Goal: Task Accomplishment & Management: Complete application form

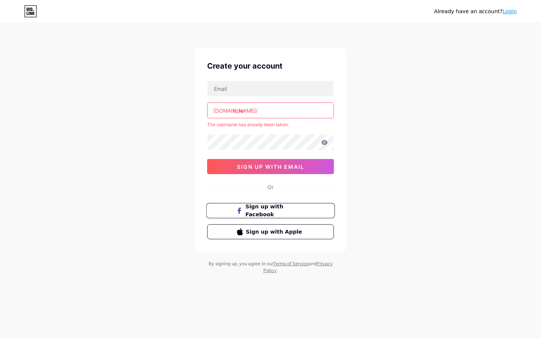
click at [267, 213] on span "Sign up with Facebook" at bounding box center [275, 211] width 59 height 16
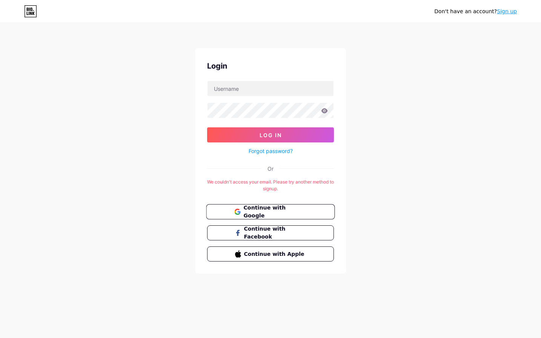
click at [261, 213] on span "Continue with Google" at bounding box center [274, 212] width 63 height 16
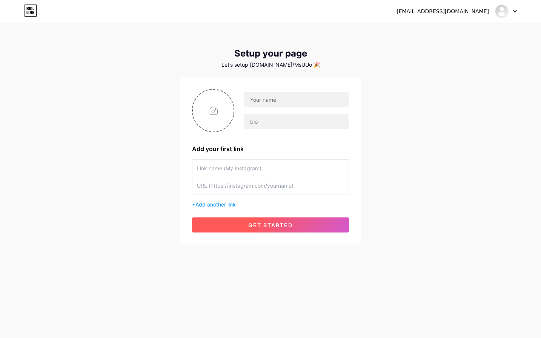
click at [293, 225] on button "get started" at bounding box center [270, 225] width 157 height 15
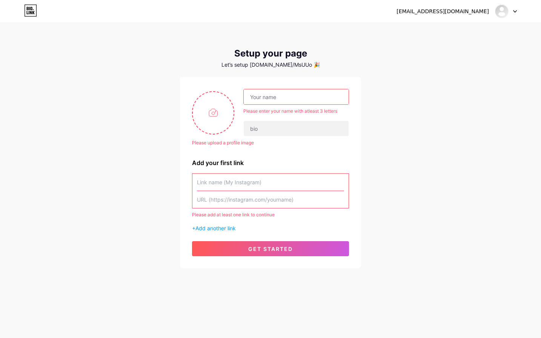
click at [287, 96] on input "text" at bounding box center [296, 96] width 105 height 15
type input "makidamys@naver.com"
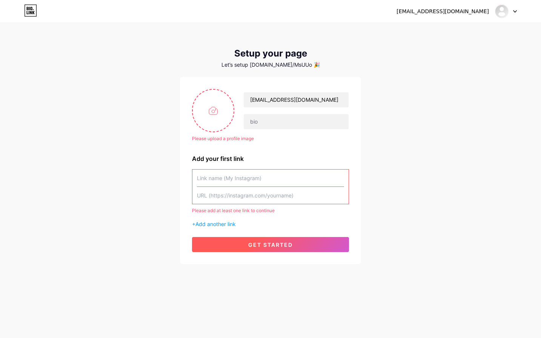
click at [285, 244] on span "get started" at bounding box center [270, 245] width 45 height 6
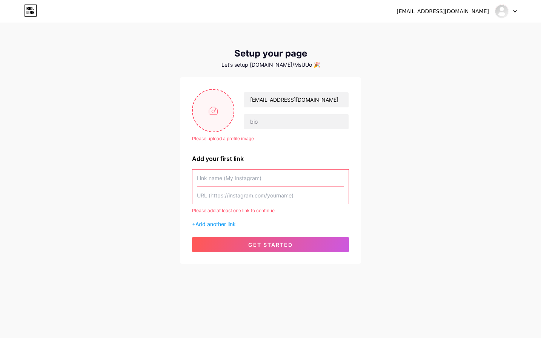
click at [211, 109] on input "file" at bounding box center [213, 111] width 41 height 42
type input "C:\fakepath\스크린샷 2025-07-26 154845.png"
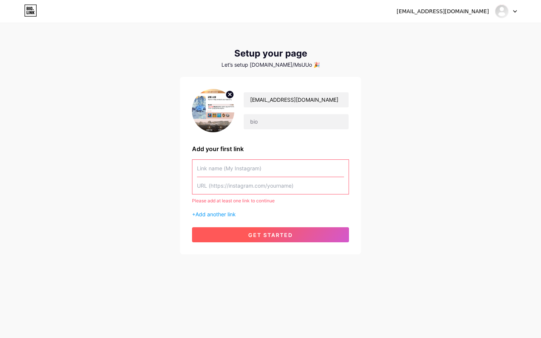
click at [269, 238] on span "get started" at bounding box center [270, 235] width 45 height 6
click at [263, 234] on span "get started" at bounding box center [270, 235] width 45 height 6
click at [276, 232] on span "get started" at bounding box center [270, 235] width 45 height 6
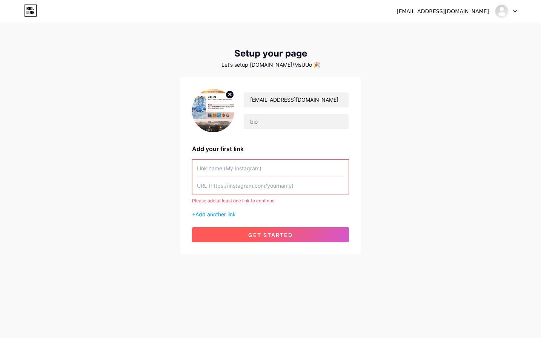
click at [276, 232] on span "get started" at bounding box center [270, 235] width 45 height 6
click at [227, 213] on span "Add another link" at bounding box center [215, 214] width 40 height 6
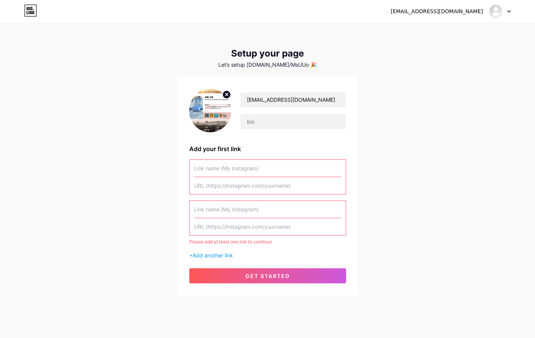
click at [241, 168] on input "text" at bounding box center [267, 168] width 147 height 17
click at [256, 277] on span "get started" at bounding box center [268, 276] width 45 height 6
click at [254, 276] on span "get started" at bounding box center [268, 276] width 45 height 6
click at [266, 170] on input "text" at bounding box center [267, 168] width 147 height 17
click at [258, 164] on input "text" at bounding box center [267, 168] width 147 height 17
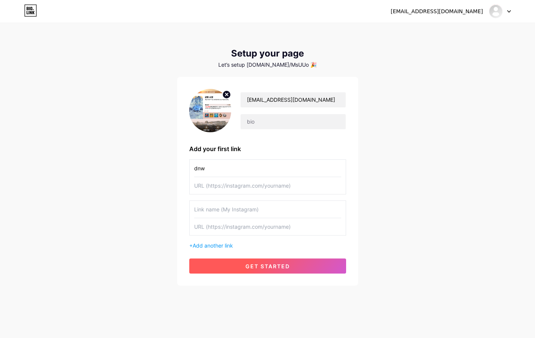
type input "dnw"
click at [273, 273] on button "get started" at bounding box center [267, 266] width 157 height 15
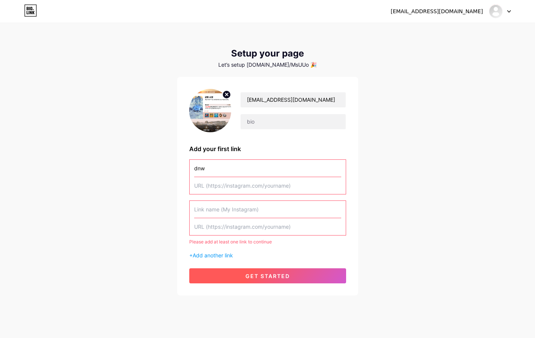
click at [273, 273] on span "get started" at bounding box center [268, 276] width 45 height 6
click at [256, 275] on span "get started" at bounding box center [268, 276] width 45 height 6
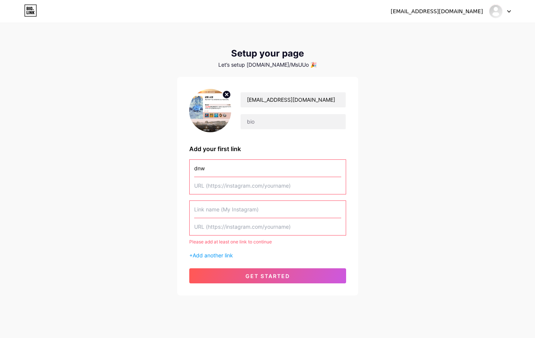
click at [227, 187] on input "text" at bounding box center [267, 185] width 147 height 17
click at [263, 242] on div "Please add at least one link to continue" at bounding box center [267, 242] width 157 height 7
click at [258, 242] on div "Please add at least one link to continue" at bounding box center [267, 242] width 157 height 7
drag, startPoint x: 278, startPoint y: 242, endPoint x: 188, endPoint y: 240, distance: 90.2
click at [188, 240] on div "makidamys@naver.com Add your first link dnw Please add at least one link to con…" at bounding box center [267, 186] width 181 height 219
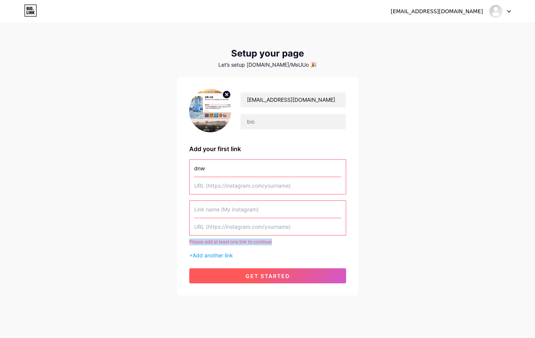
click at [260, 275] on span "get started" at bounding box center [268, 276] width 45 height 6
click at [254, 241] on div "Please add at least one link to continue" at bounding box center [267, 242] width 157 height 7
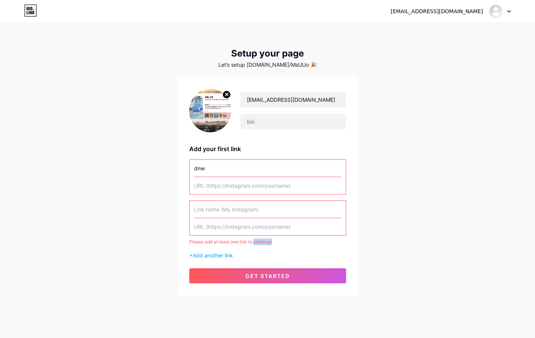
click at [254, 241] on div "Please add at least one link to continue" at bounding box center [267, 242] width 157 height 7
click at [229, 255] on span "Add another link" at bounding box center [213, 255] width 40 height 6
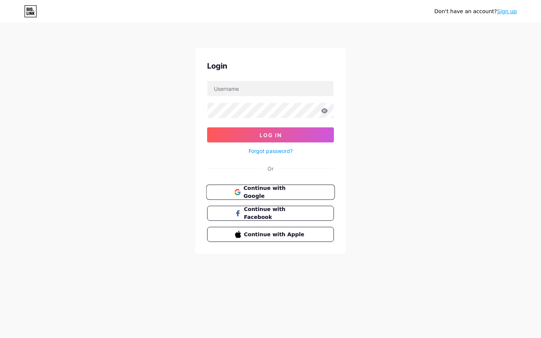
click at [262, 193] on span "Continue with Google" at bounding box center [274, 192] width 63 height 16
